Goal: Task Accomplishment & Management: Manage account settings

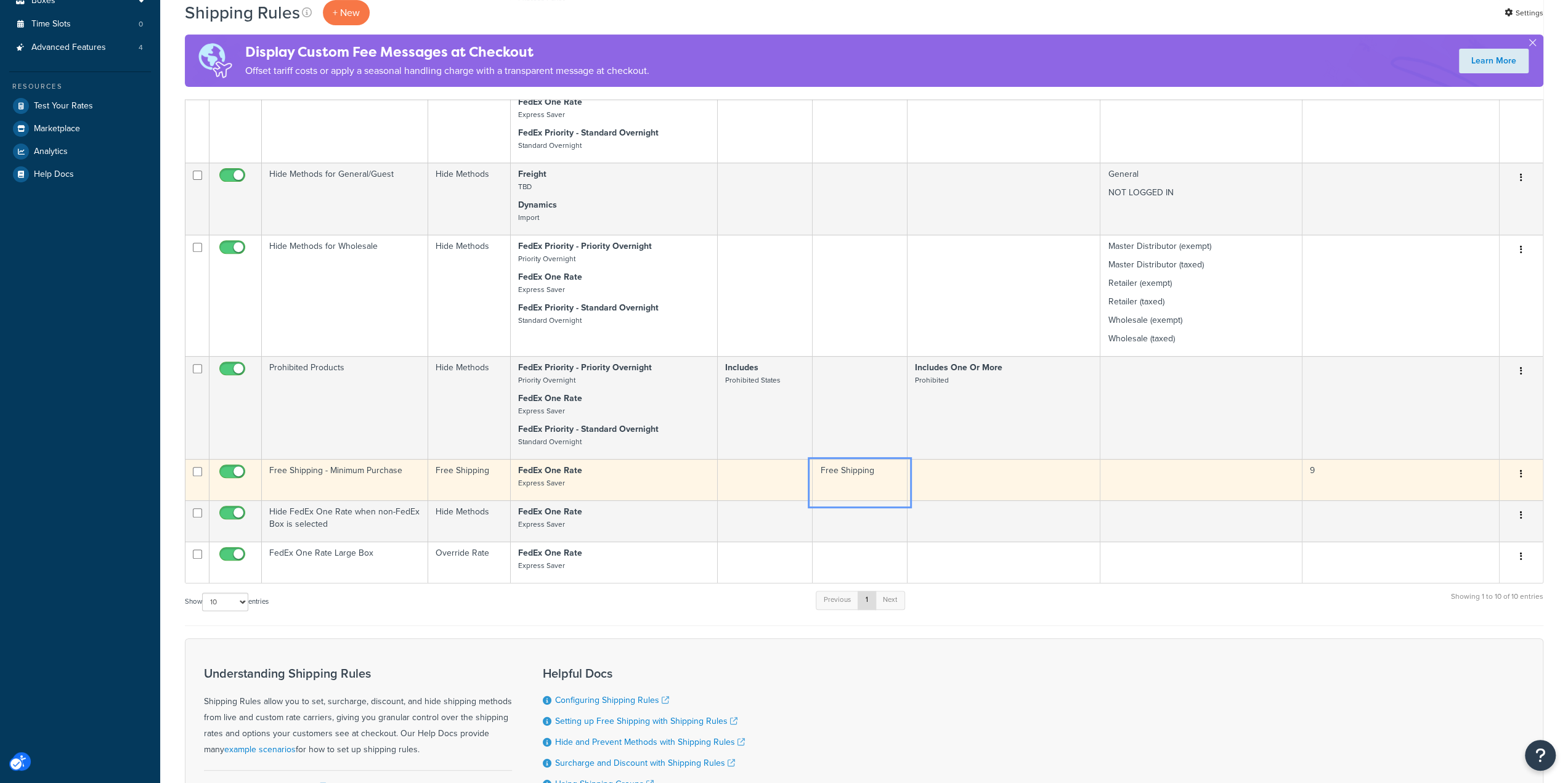
click at [858, 486] on td "Free Shipping" at bounding box center [860, 479] width 94 height 41
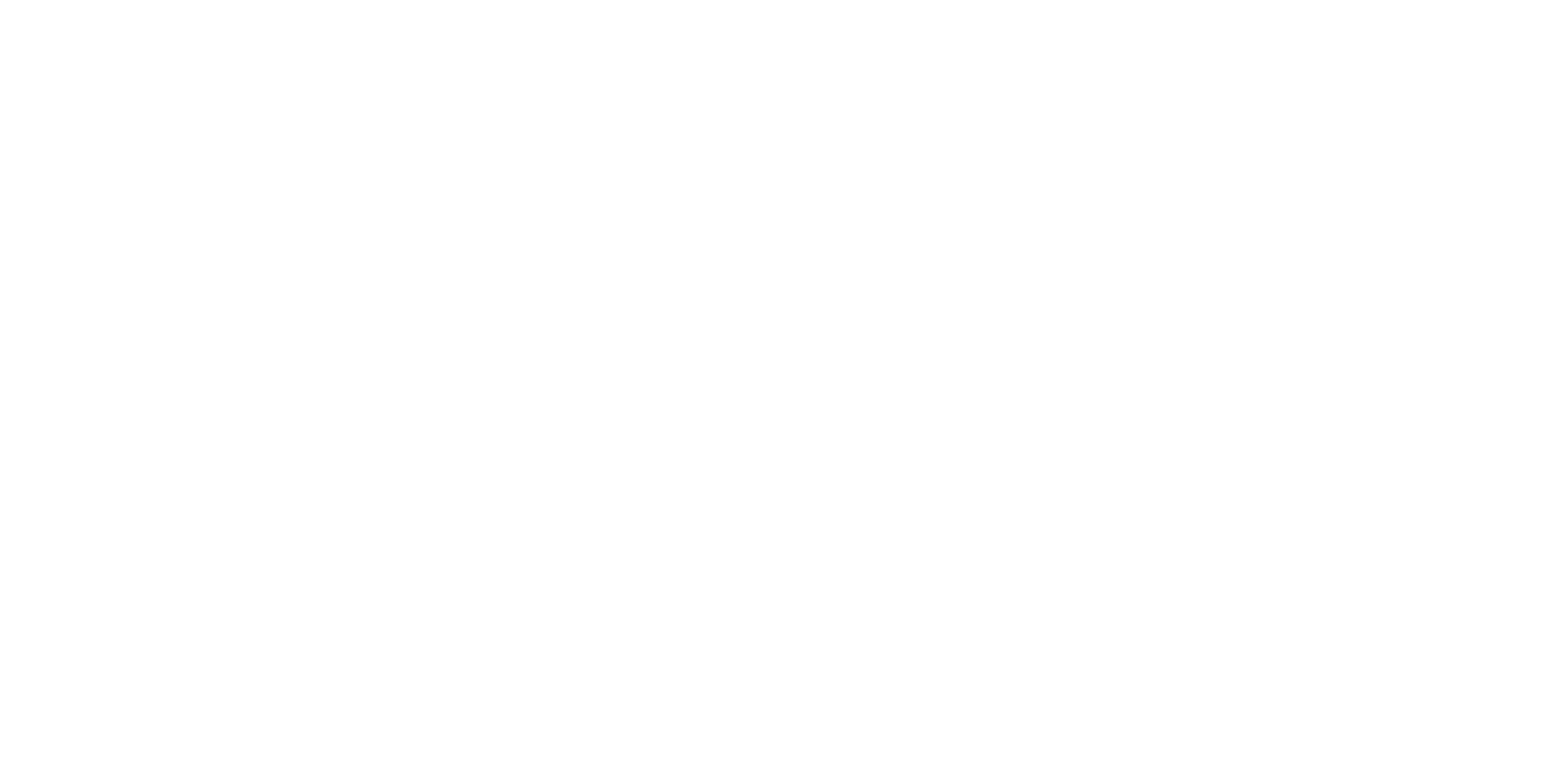
select select "OVERRIDE"
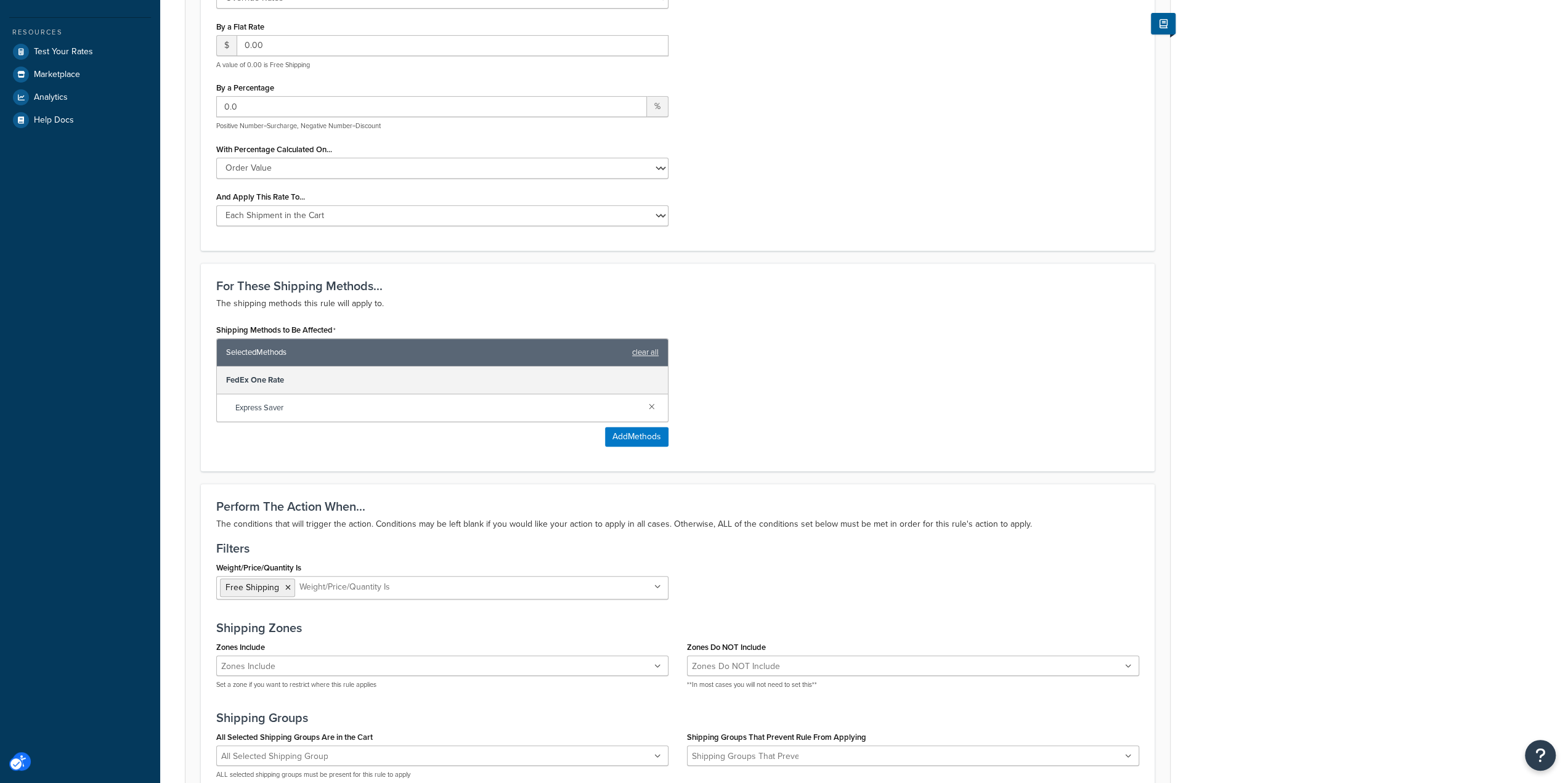
scroll to position [616, 0]
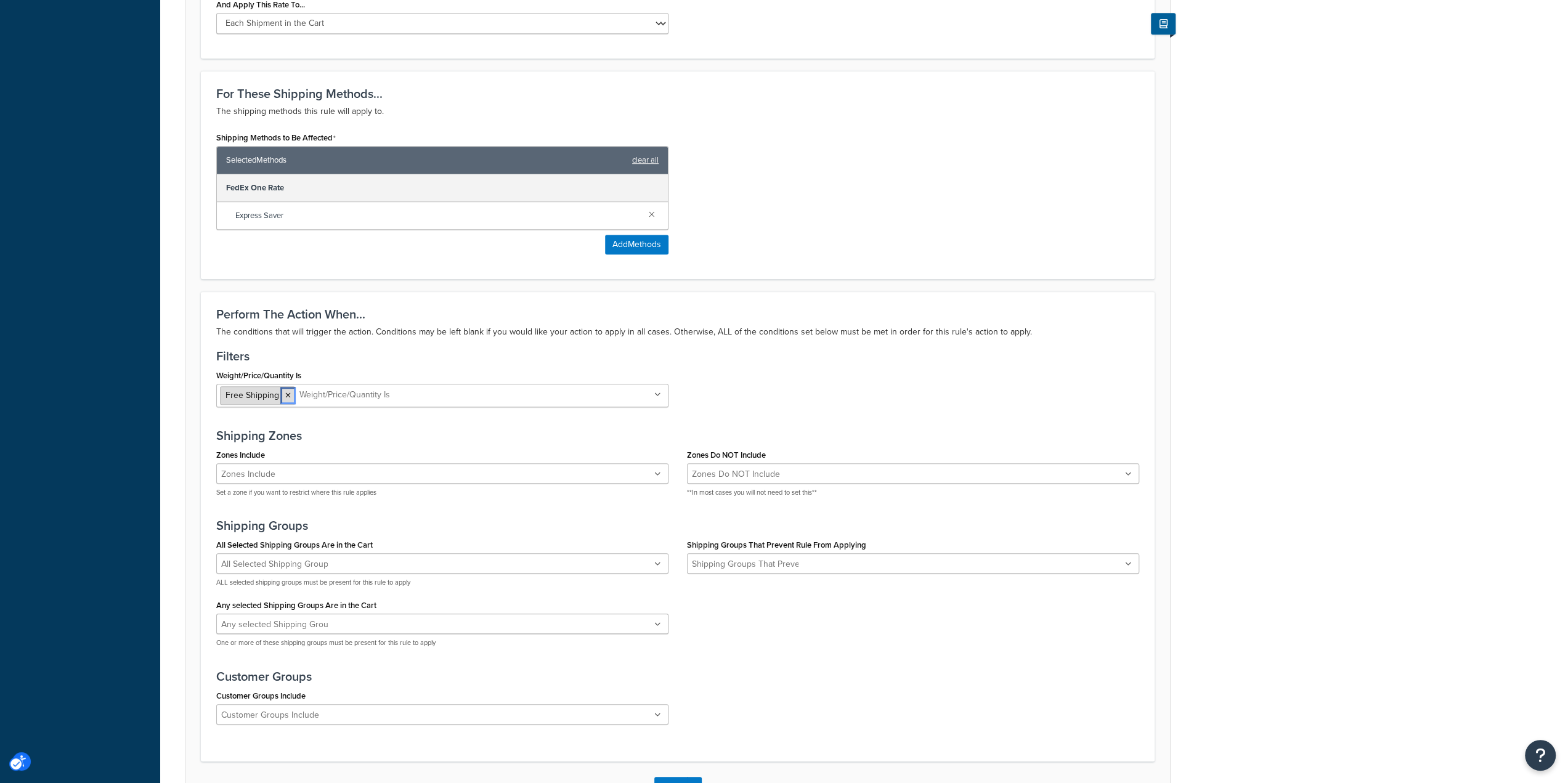
click at [288, 393] on icon at bounding box center [288, 395] width 5 height 7
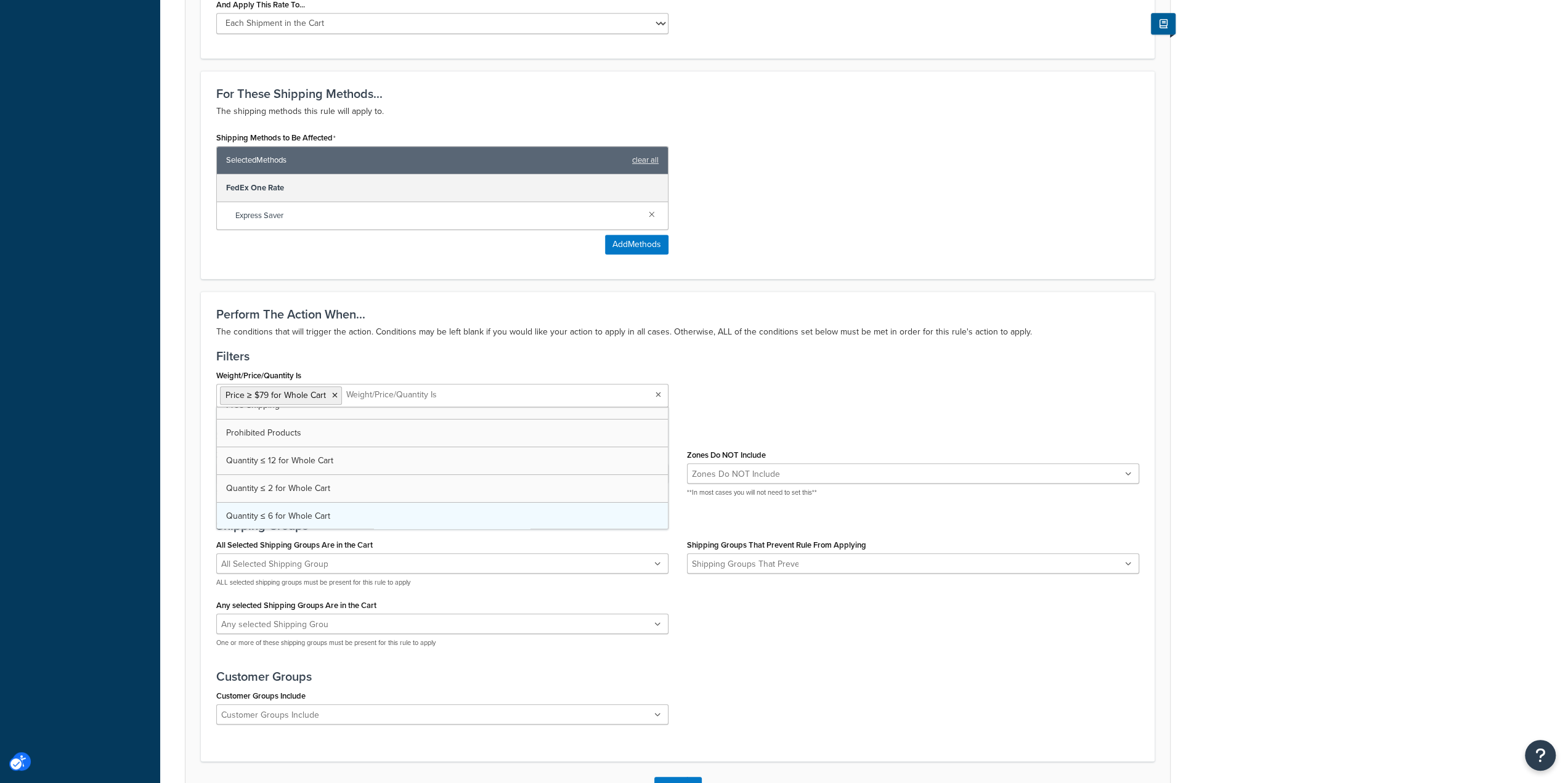
scroll to position [0, 0]
click at [811, 388] on div "Weight/Price/Quantity Is Price ≥ $79 for Whole Cart Free Shipping Prohibited Pr…" at bounding box center [678, 392] width 941 height 50
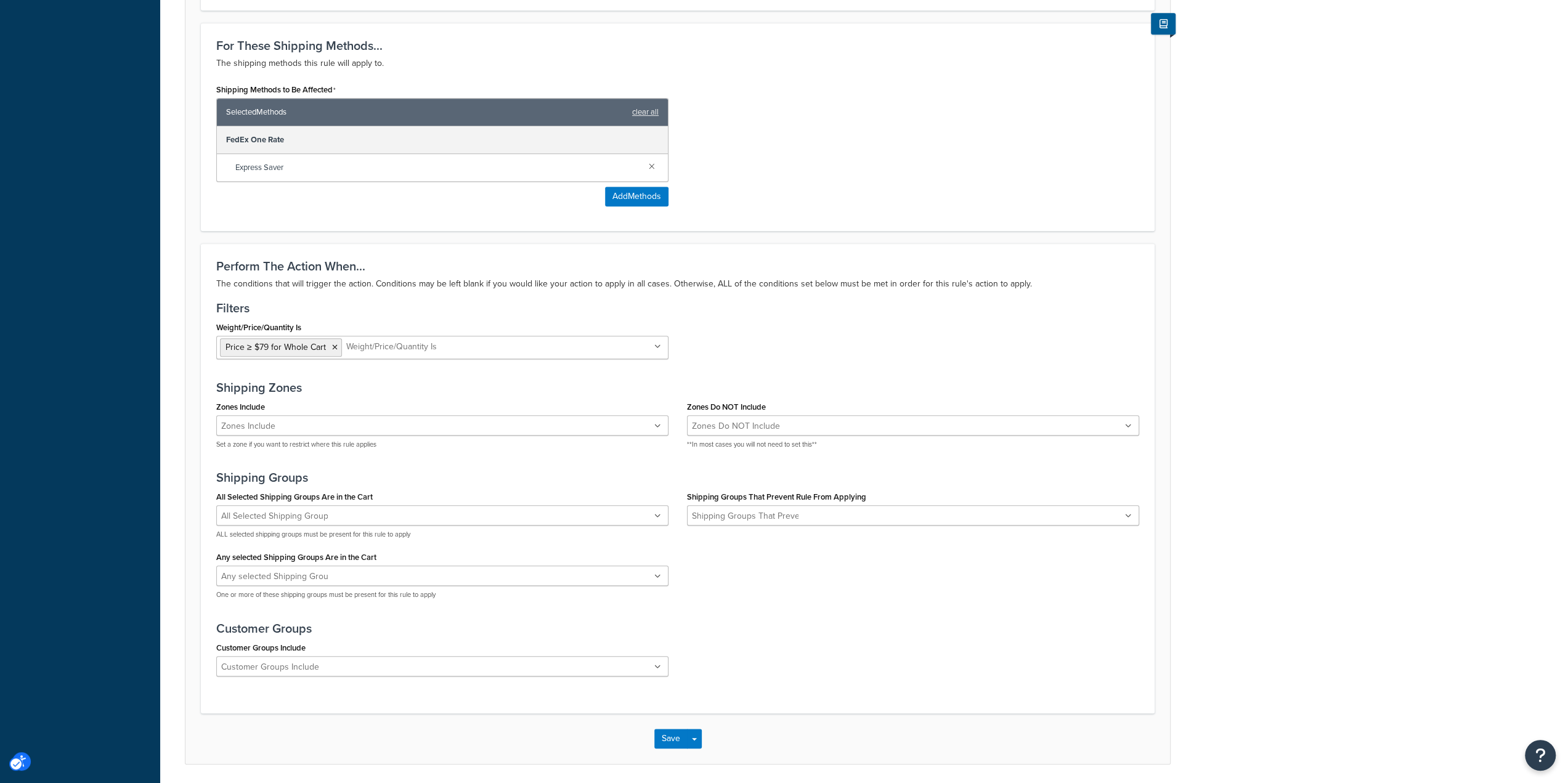
scroll to position [703, 0]
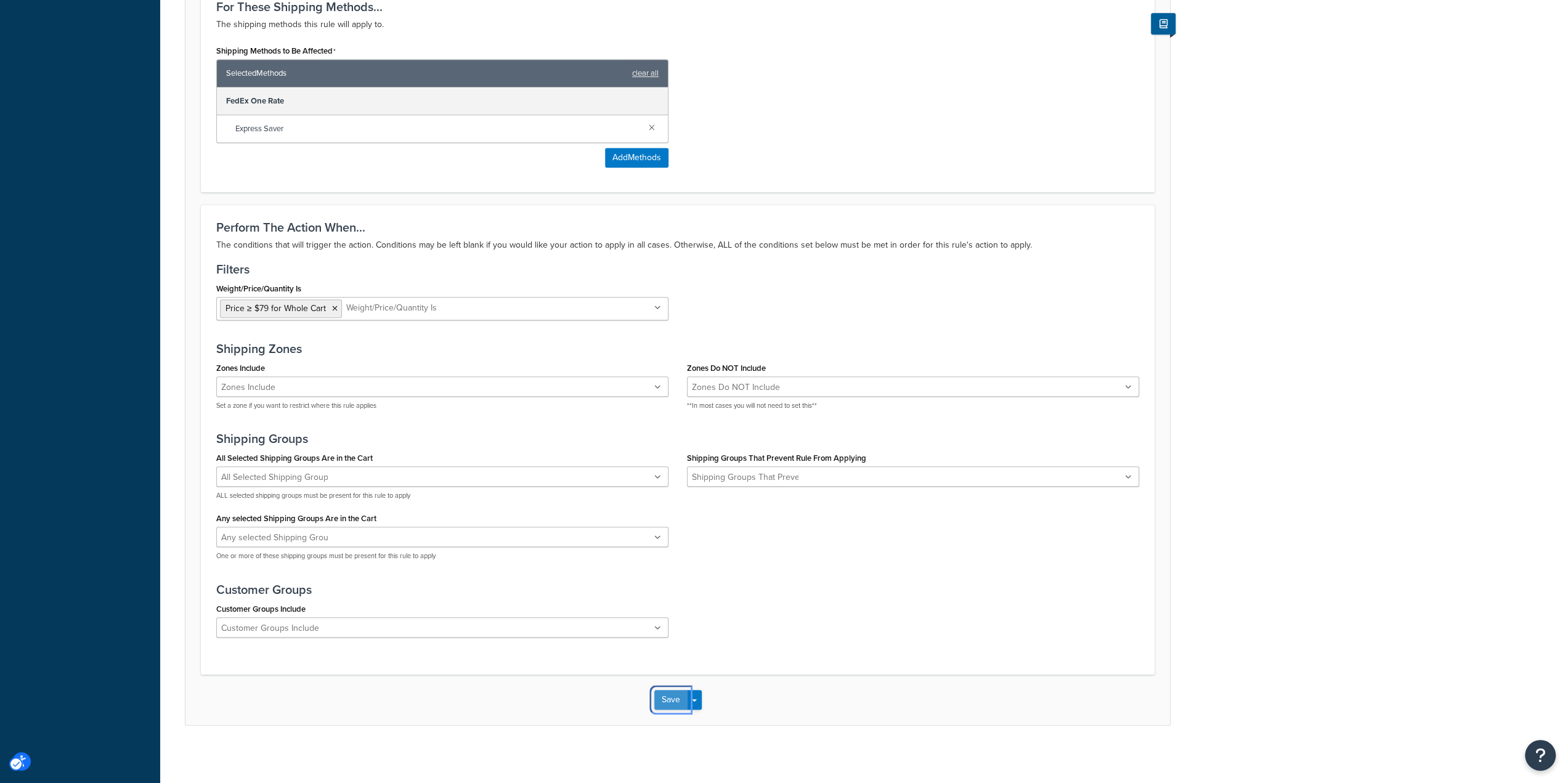
click at [669, 697] on button "Save" at bounding box center [671, 699] width 34 height 20
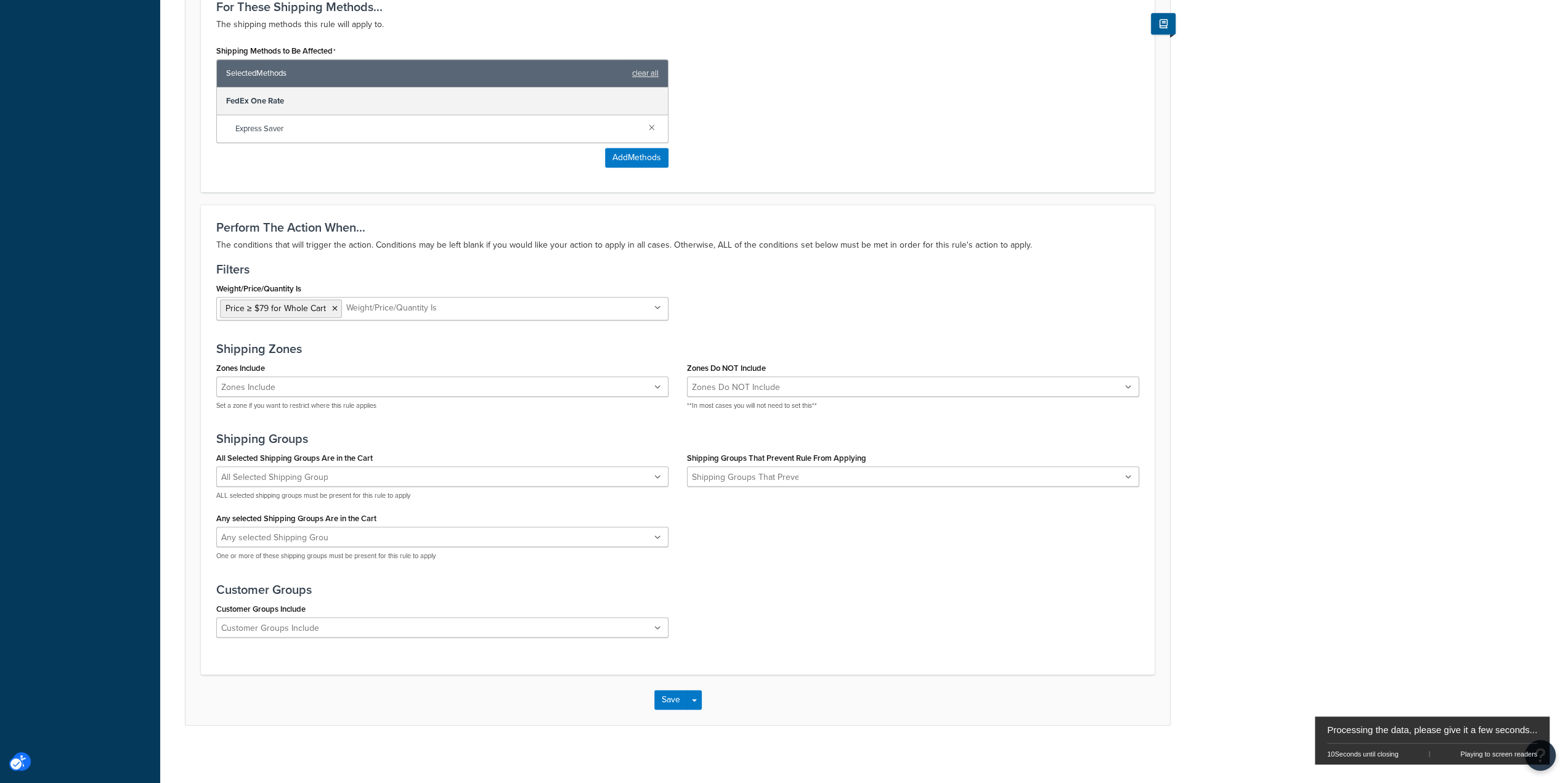
scroll to position [0, 0]
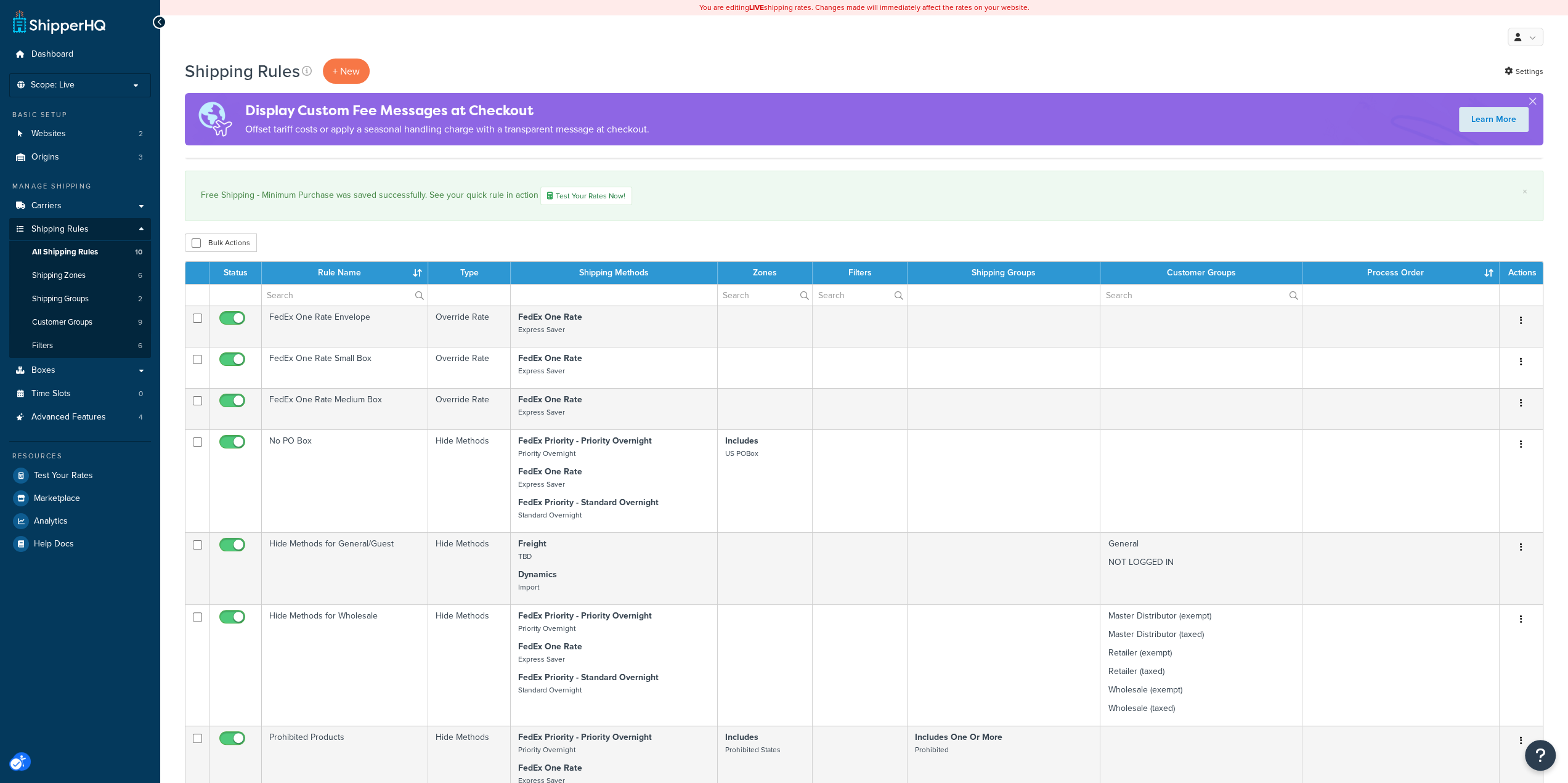
scroll to position [370, 0]
